Goal: Information Seeking & Learning: Learn about a topic

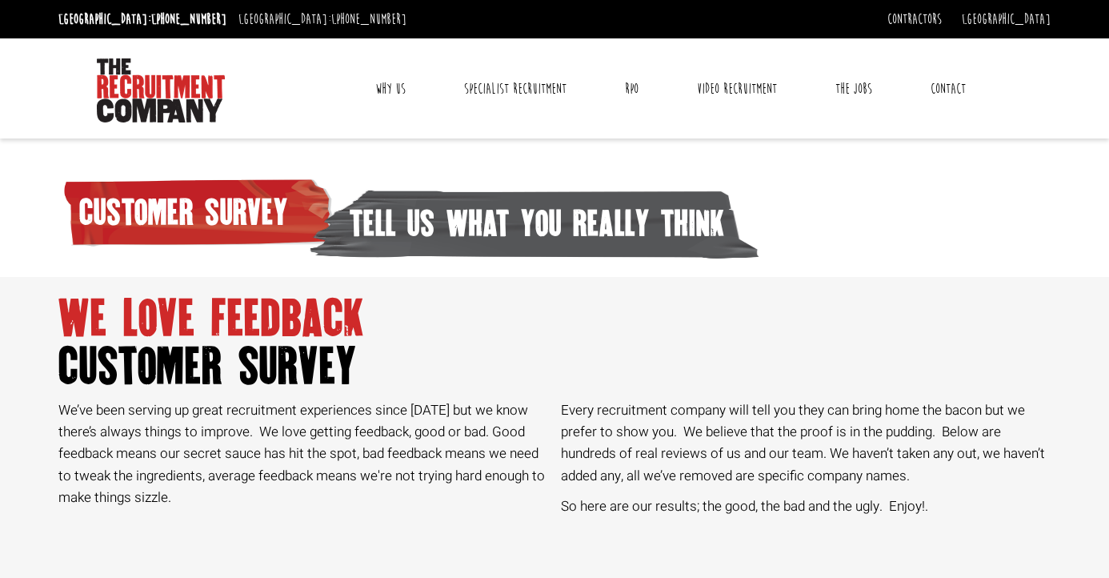
click at [385, 88] on link "Why Us" at bounding box center [390, 89] width 54 height 40
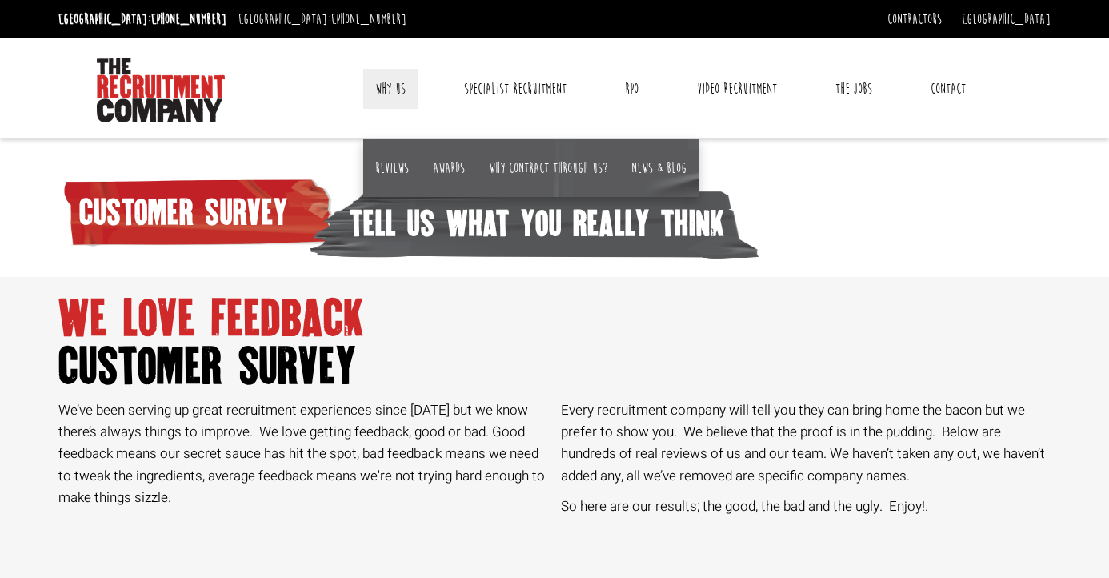
click at [442, 341] on h1 "we love feedback customer survey" at bounding box center [554, 342] width 992 height 96
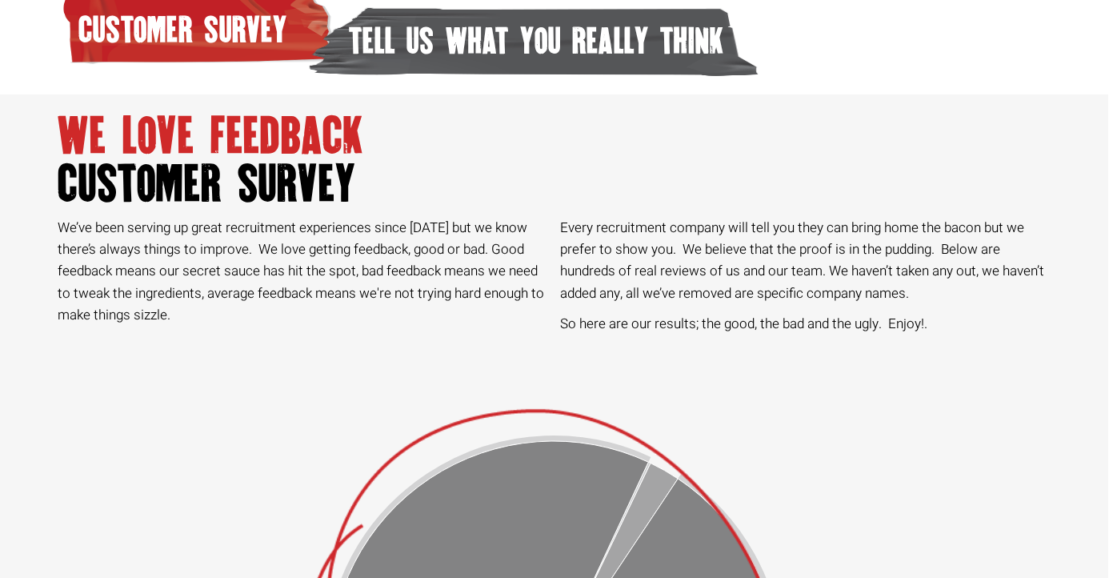
scroll to position [0, 1]
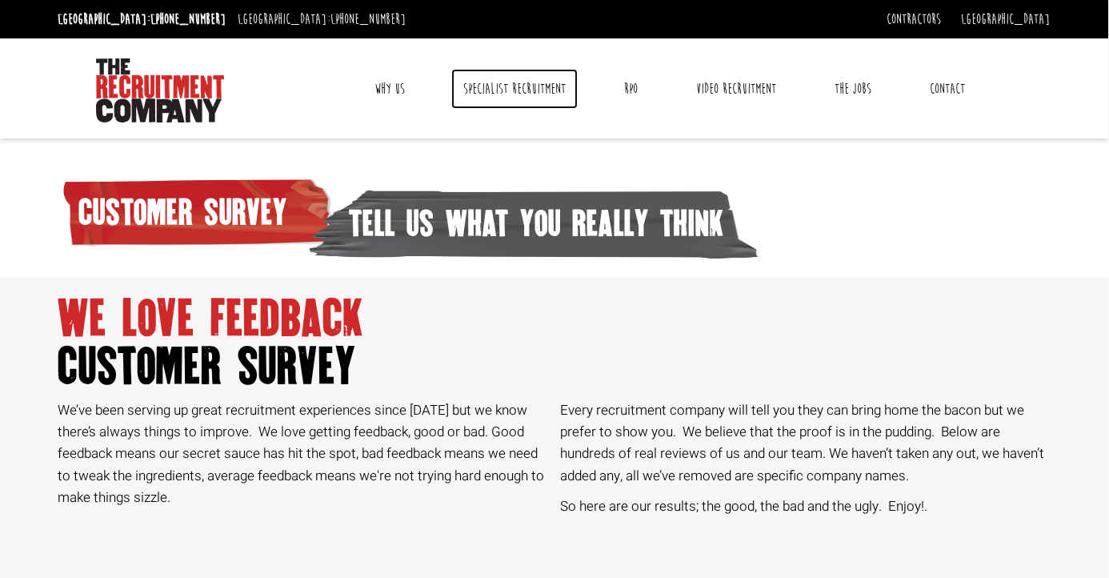
click at [488, 84] on link "Specialist Recruitment" at bounding box center [514, 89] width 126 height 40
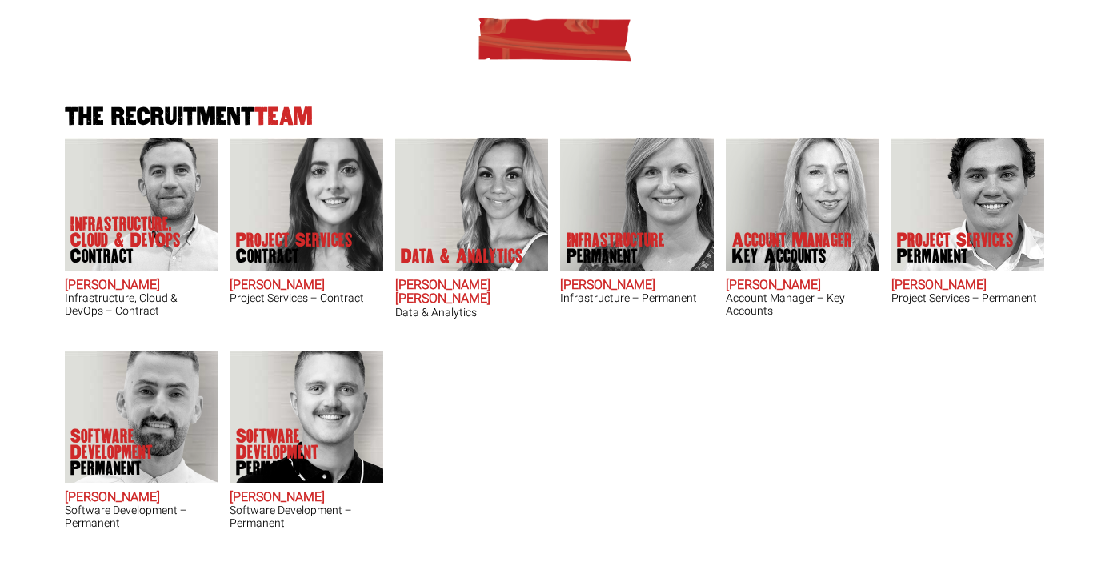
scroll to position [426, 0]
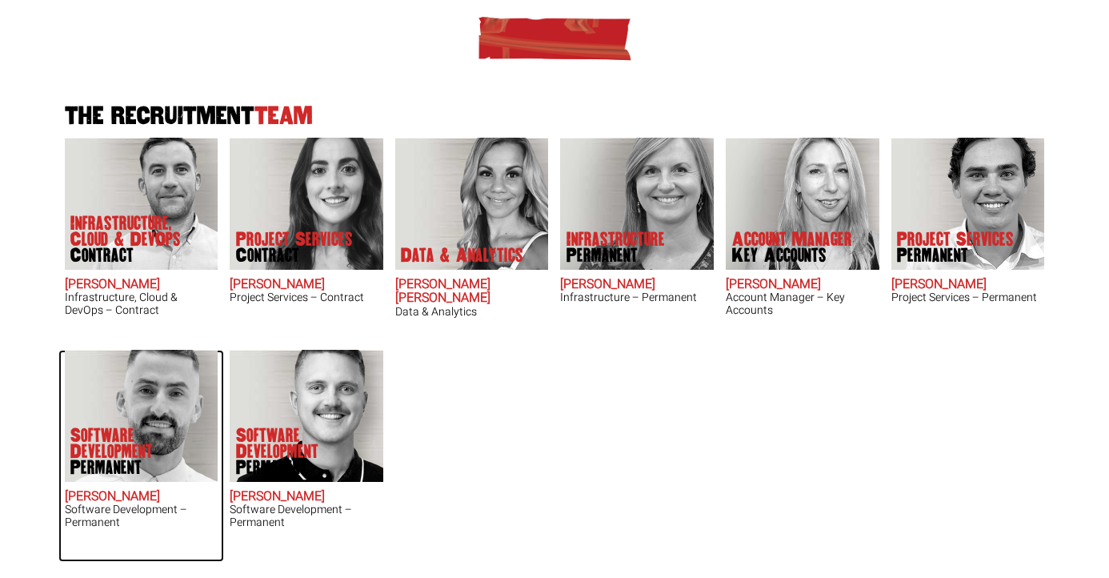
click at [110, 427] on p "Software Development Permanent" at bounding box center [134, 451] width 128 height 48
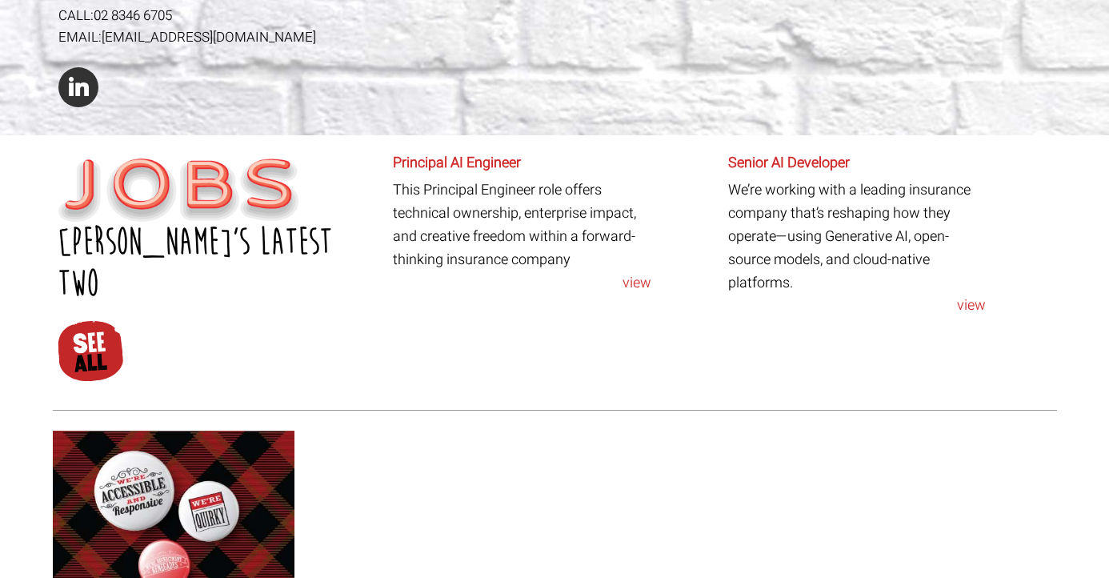
scroll to position [662, 0]
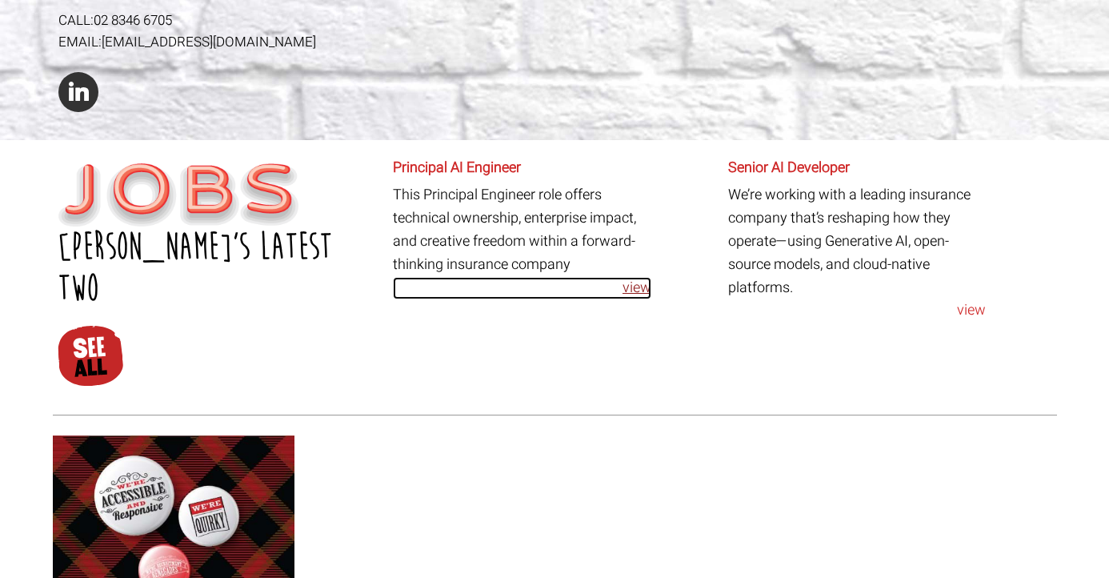
click at [628, 277] on link "view" at bounding box center [522, 288] width 258 height 23
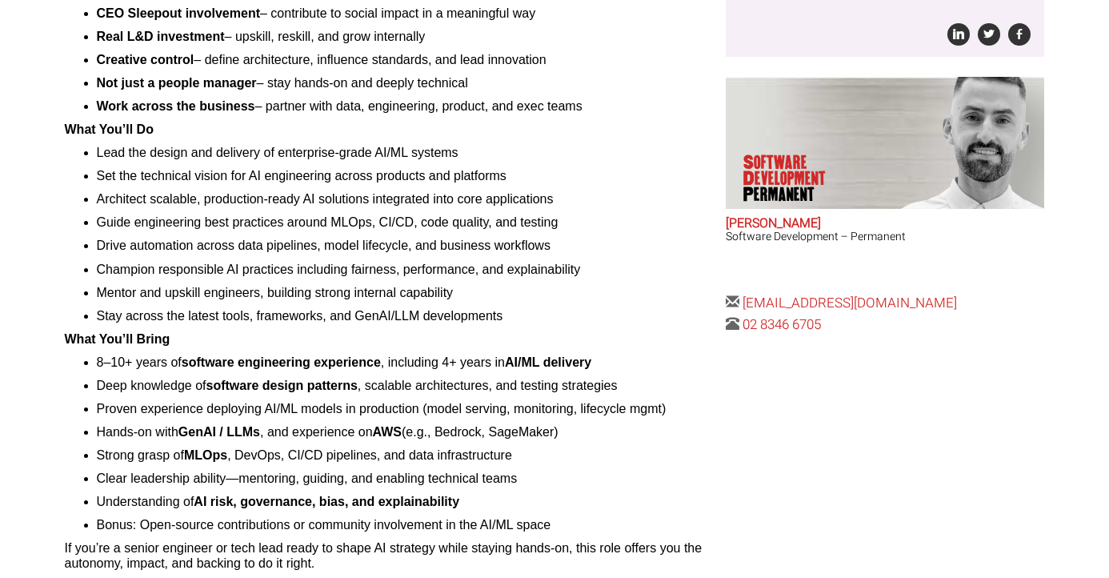
scroll to position [482, 0]
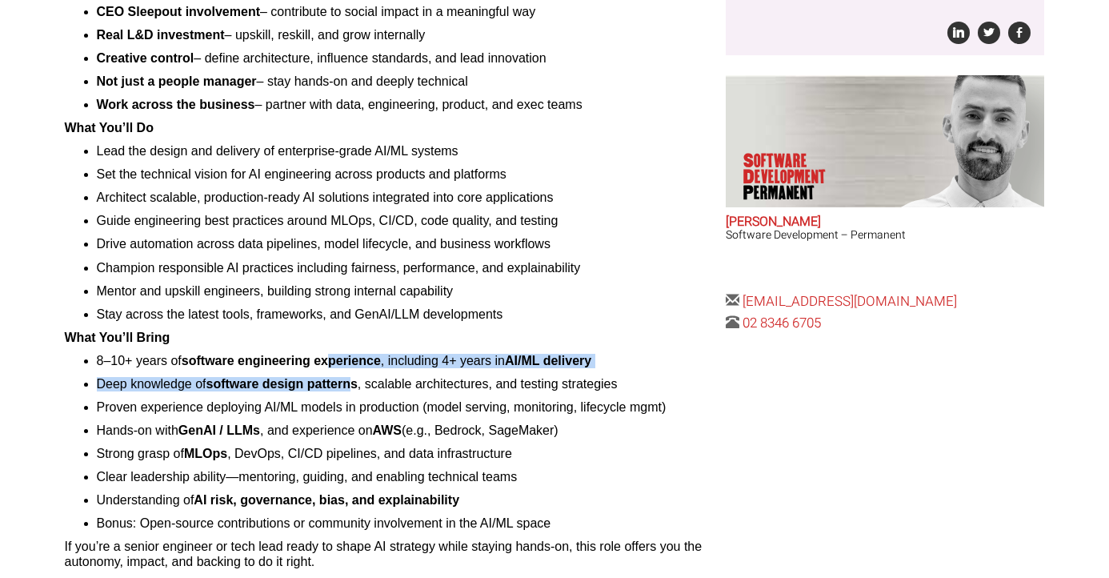
drag, startPoint x: 331, startPoint y: 366, endPoint x: 355, endPoint y: 378, distance: 26.5
click at [355, 378] on ul "8–10+ years of software engineering experience , including 4+ years in AI/ML de…" at bounding box center [390, 443] width 650 height 178
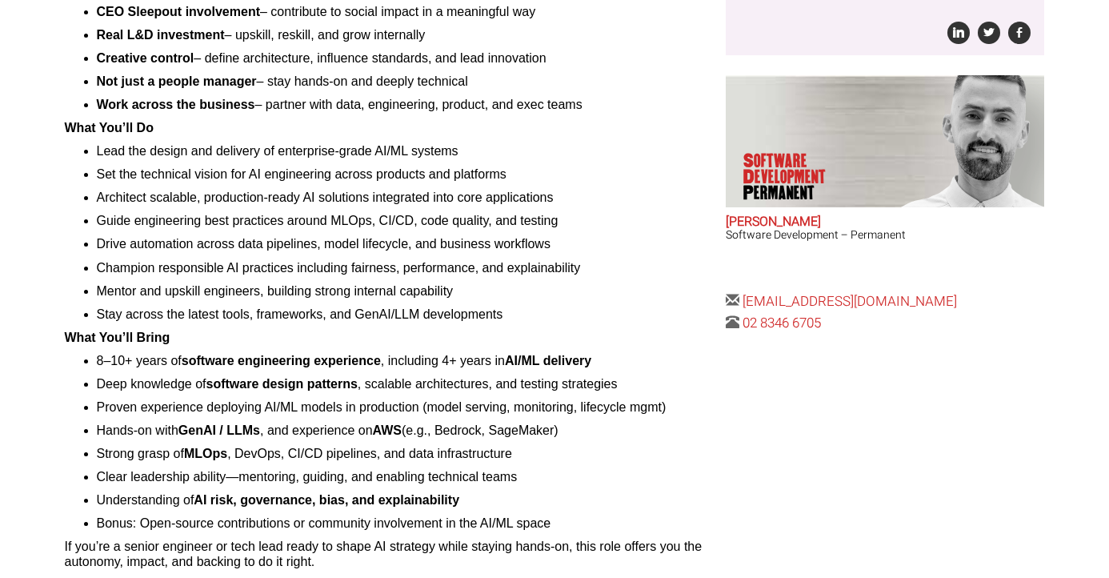
click at [417, 339] on p "What You’ll Bring" at bounding box center [390, 337] width 650 height 14
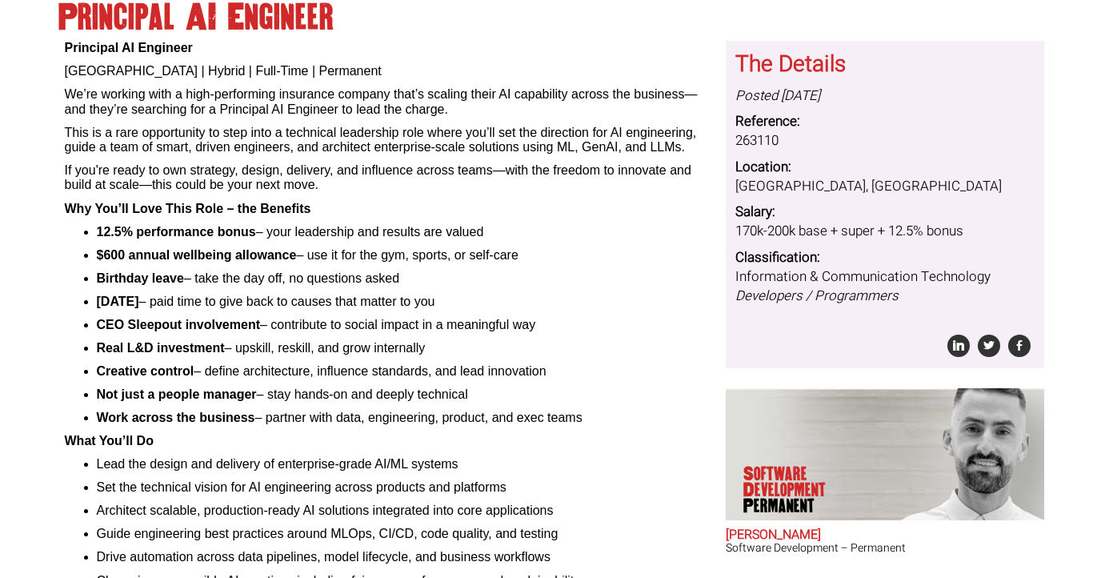
scroll to position [0, 0]
